Goal: Task Accomplishment & Management: Use online tool/utility

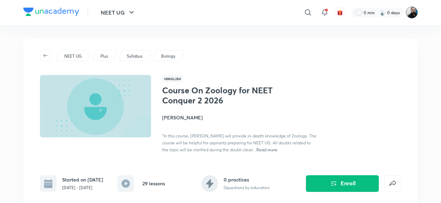
click at [412, 16] on img at bounding box center [412, 13] width 12 height 12
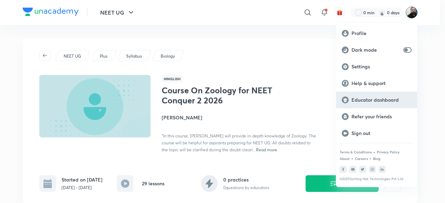
click at [364, 99] on p "Educator dashboard" at bounding box center [381, 100] width 60 height 6
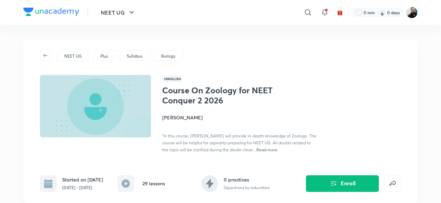
click at [413, 16] on img at bounding box center [412, 13] width 12 height 12
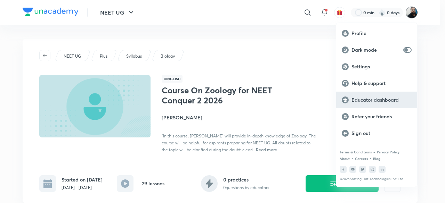
click at [374, 103] on div "Educator dashboard" at bounding box center [376, 100] width 81 height 17
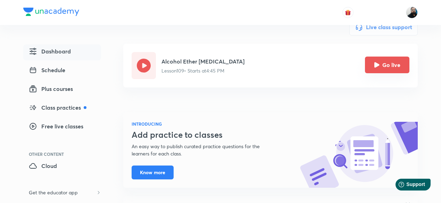
click at [377, 67] on icon "Go live" at bounding box center [377, 65] width 6 height 6
click at [374, 65] on icon "Go live" at bounding box center [377, 65] width 6 height 6
